Goal: Navigation & Orientation: Find specific page/section

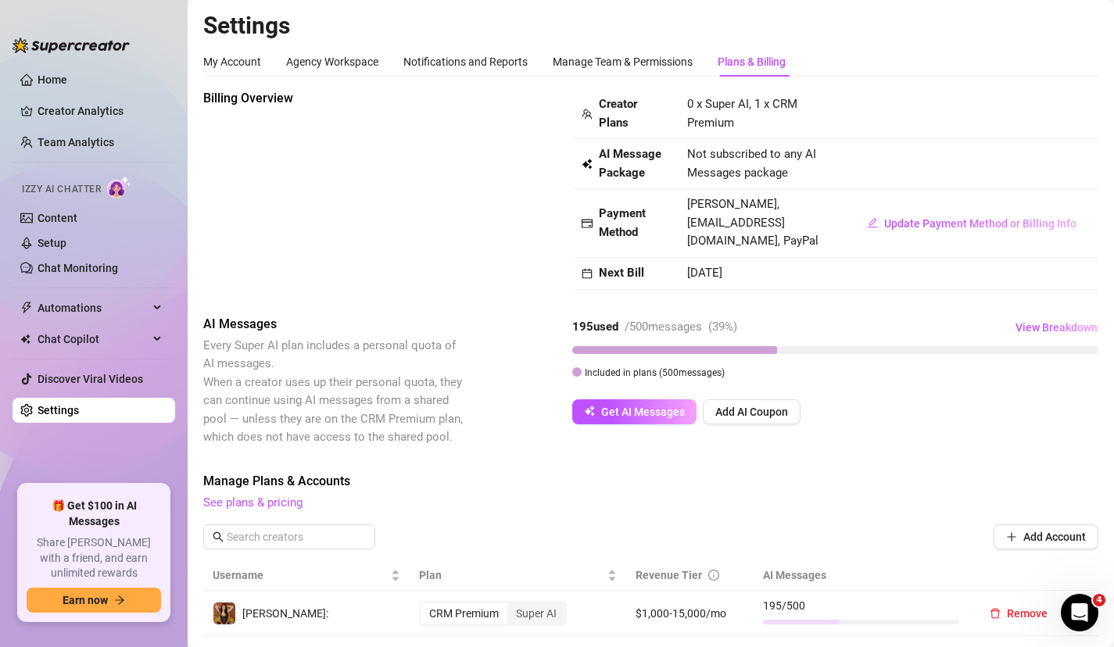
scroll to position [244, 0]
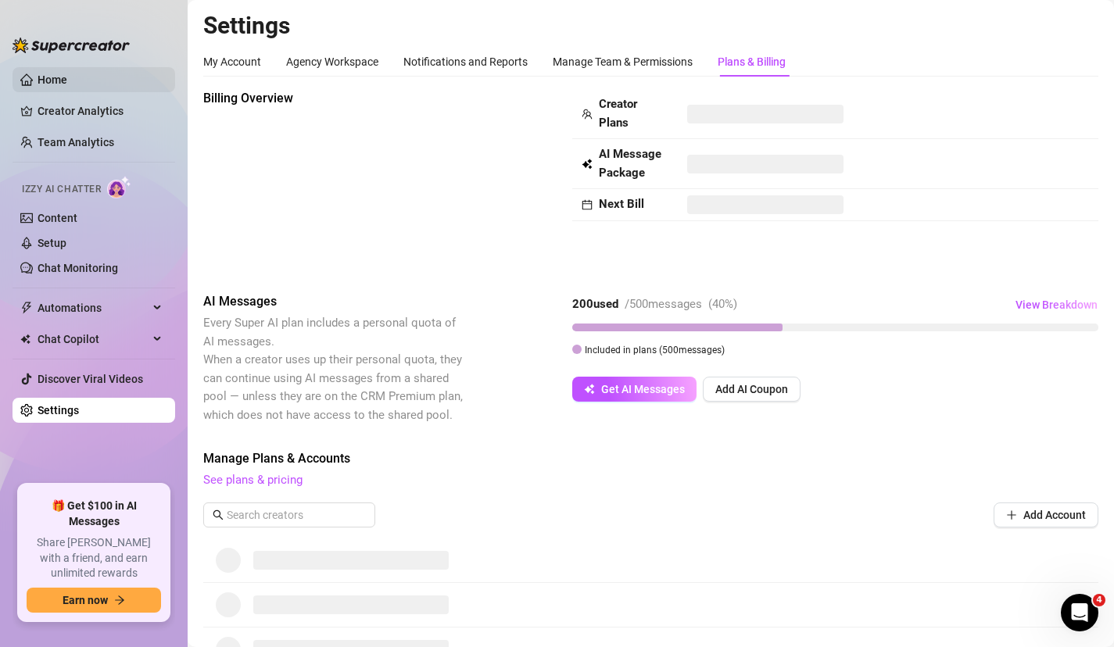
click at [38, 77] on link "Home" at bounding box center [53, 79] width 30 height 13
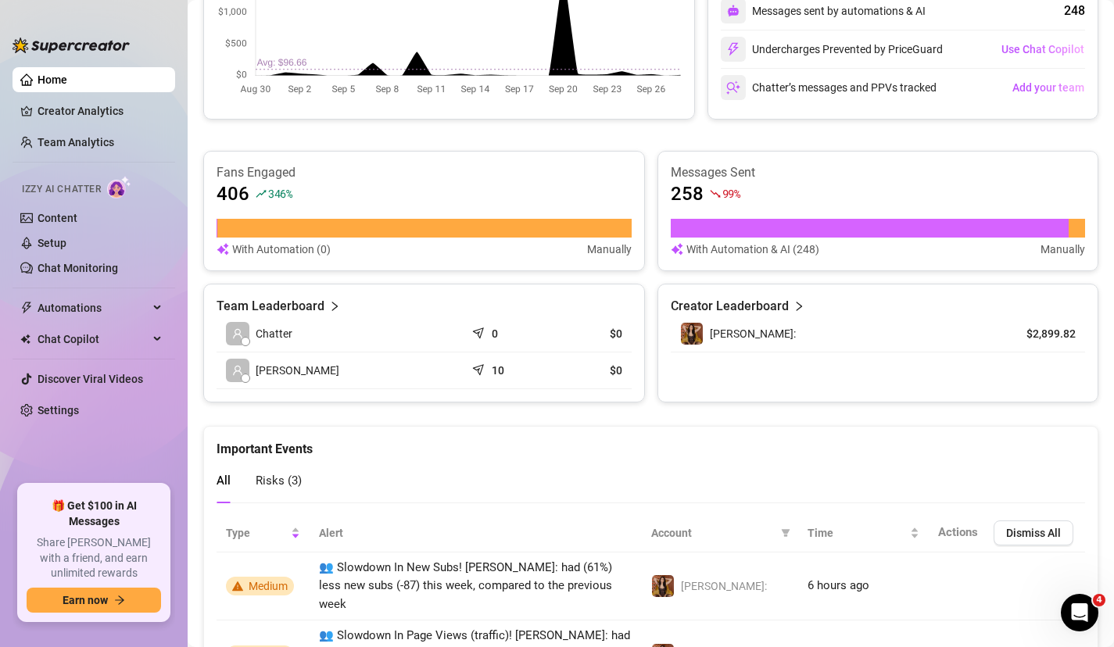
scroll to position [641, 0]
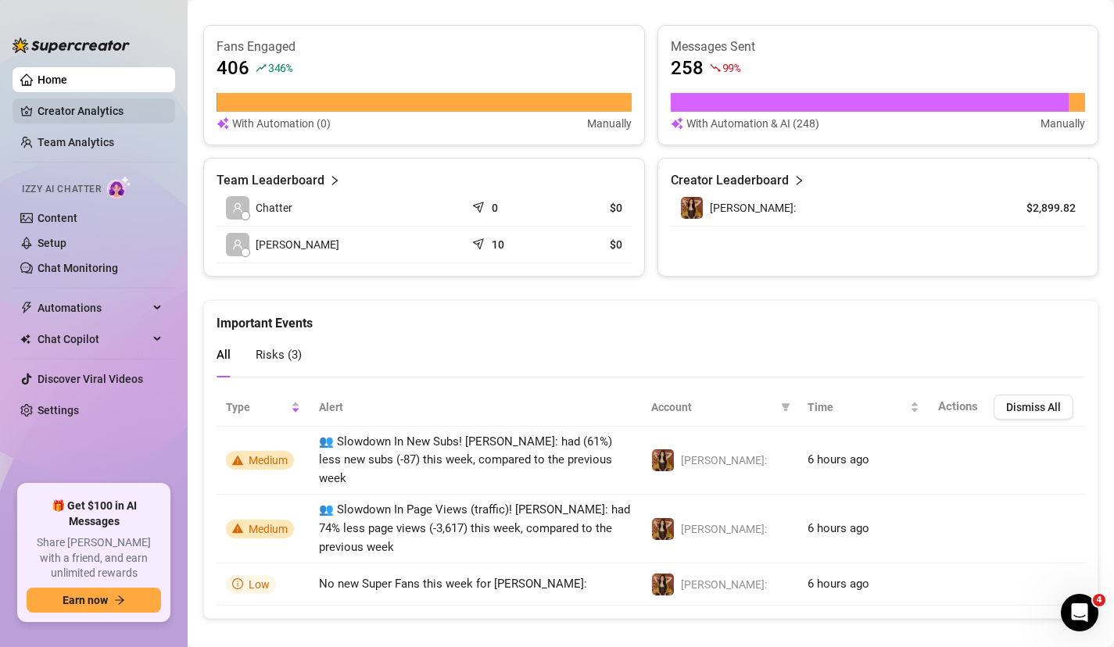
click at [38, 110] on link "Creator Analytics" at bounding box center [100, 110] width 125 height 25
